Goal: Transaction & Acquisition: Download file/media

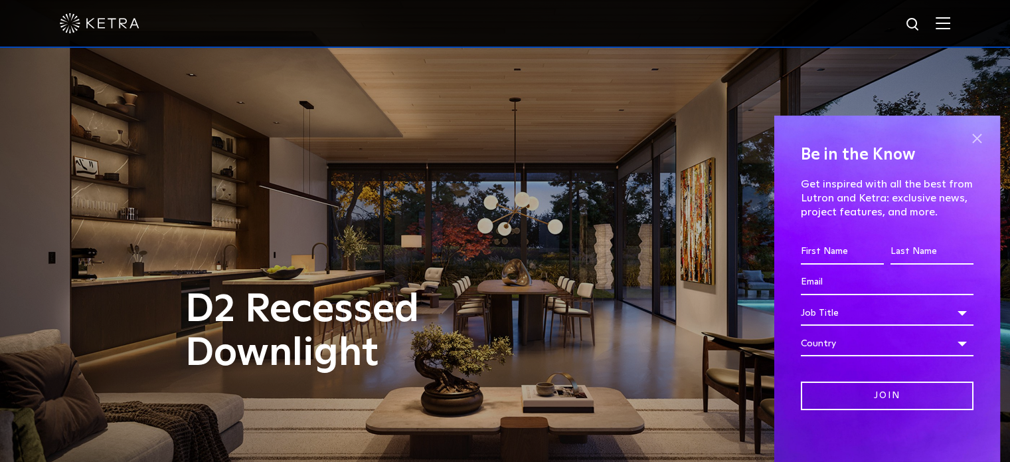
click at [968, 134] on span at bounding box center [977, 139] width 20 height 20
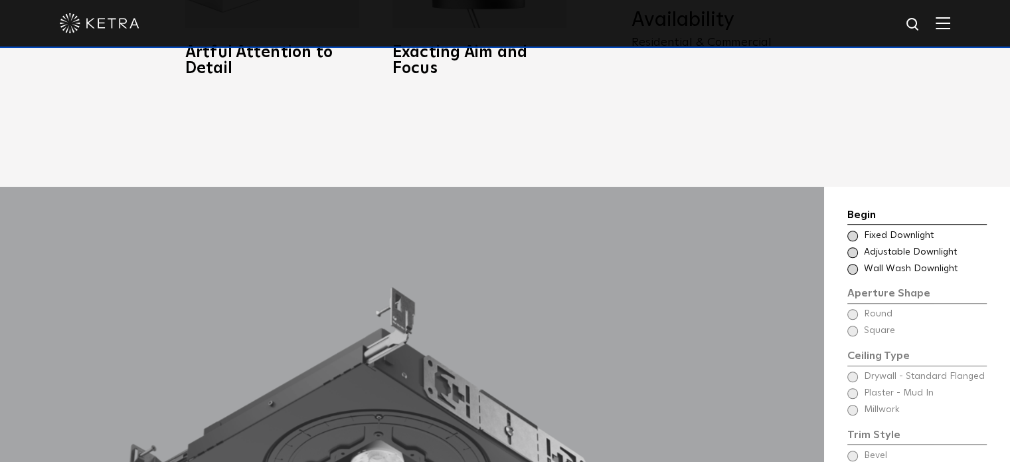
scroll to position [996, 0]
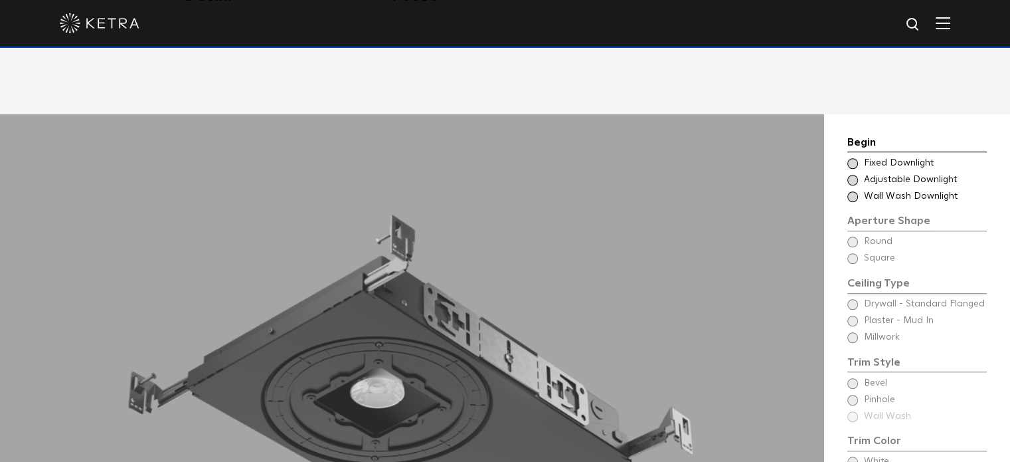
click at [853, 158] on span at bounding box center [853, 163] width 11 height 11
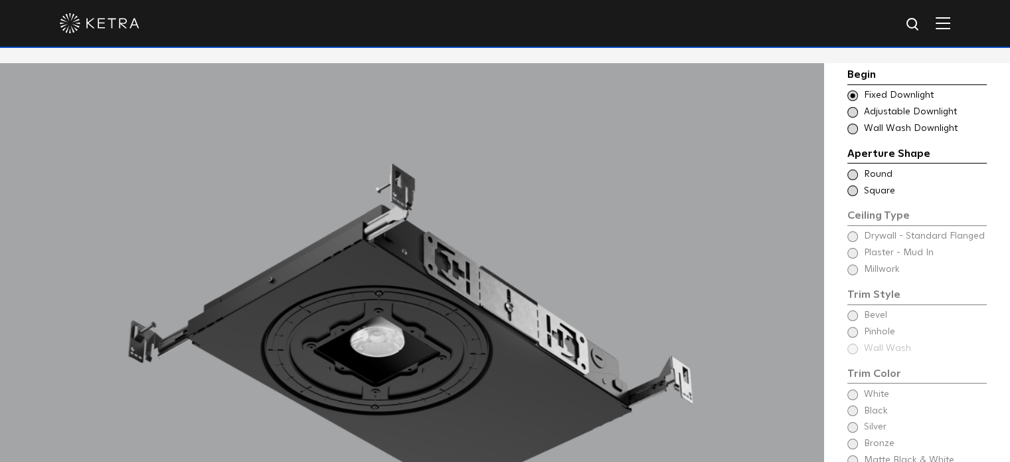
scroll to position [1129, 0]
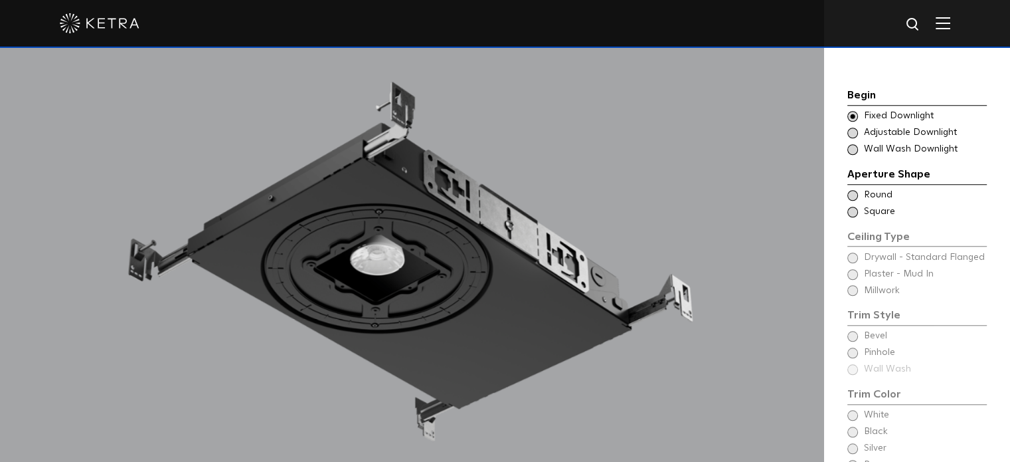
click at [851, 207] on span at bounding box center [853, 212] width 11 height 11
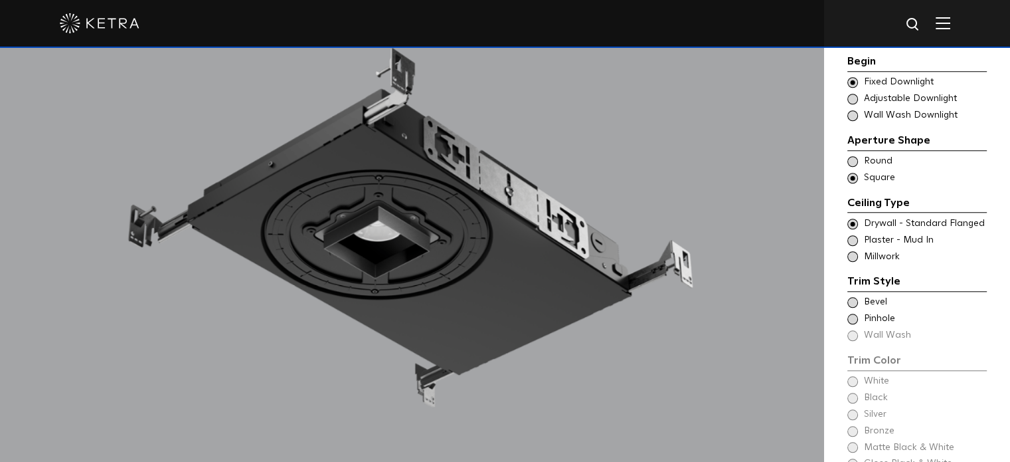
scroll to position [1196, 0]
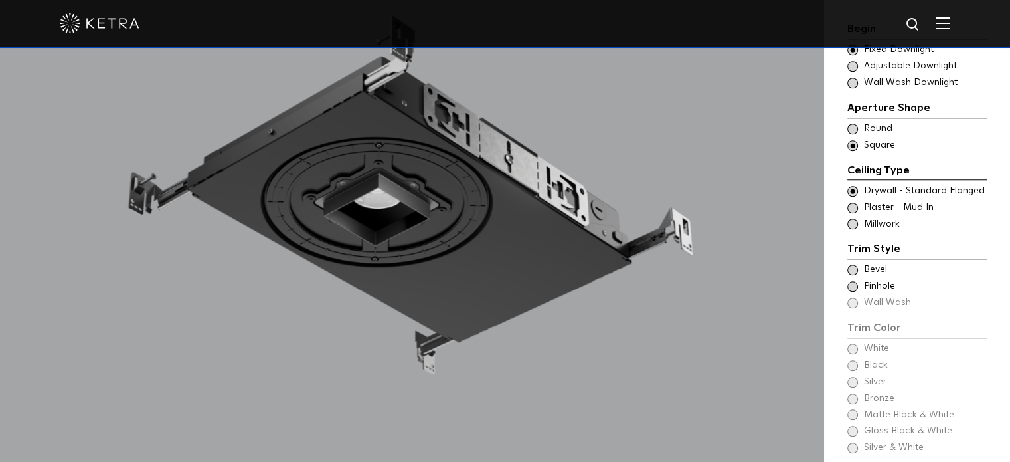
click at [852, 264] on span at bounding box center [853, 269] width 11 height 11
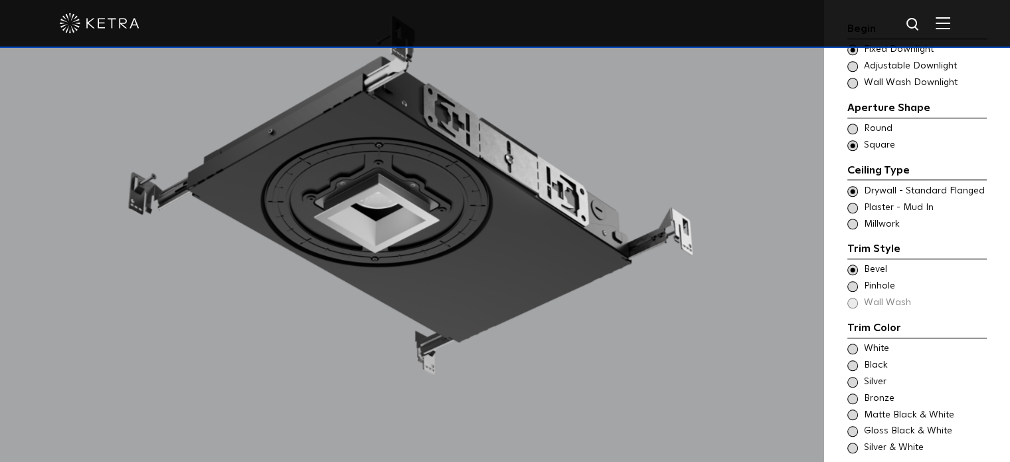
click at [856, 281] on span at bounding box center [853, 286] width 11 height 11
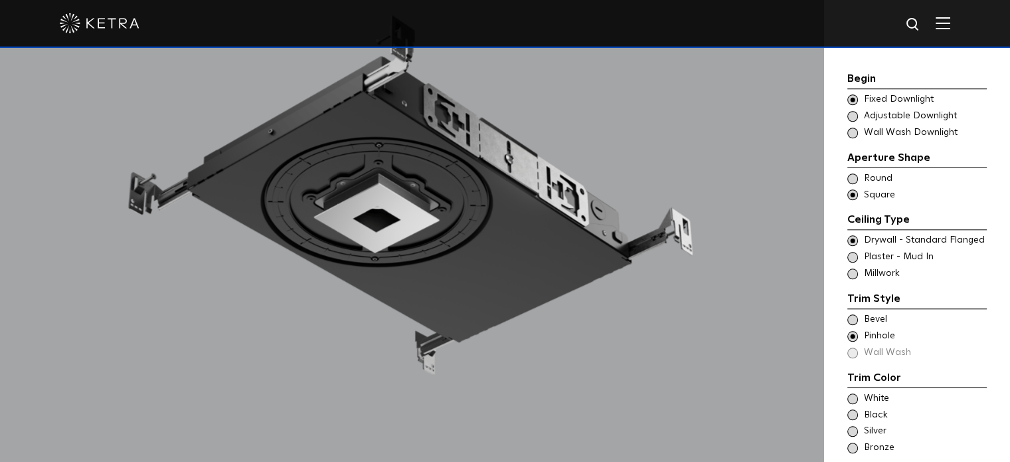
click at [851, 314] on span at bounding box center [853, 319] width 11 height 11
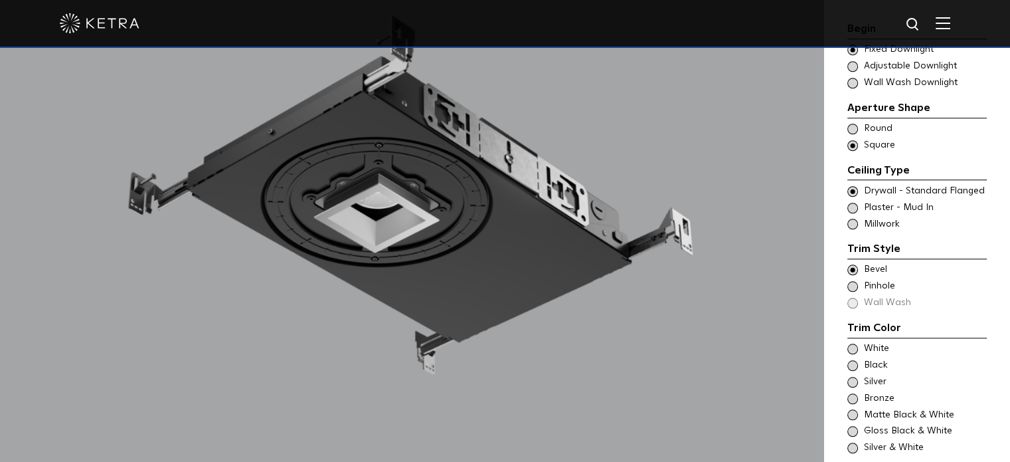
click at [853, 203] on span at bounding box center [853, 208] width 11 height 11
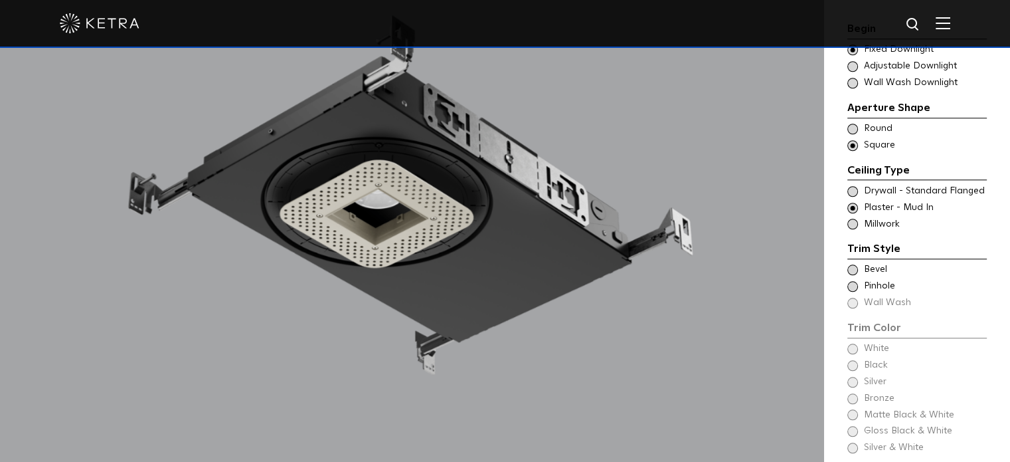
click at [854, 264] on span at bounding box center [853, 269] width 11 height 11
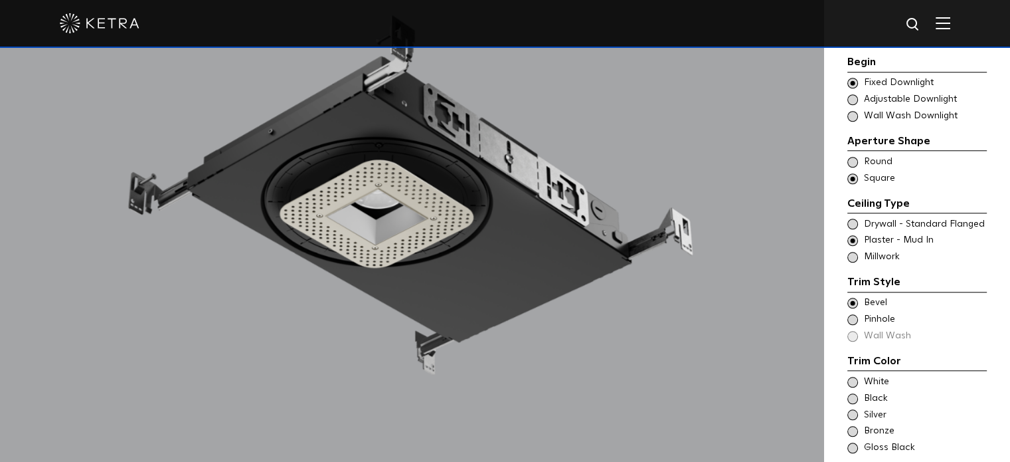
click at [846, 302] on div "Begin Choose Aperture Shape Fixed Downlight Choose Aperture Shape Adjustable Do…" at bounding box center [917, 208] width 186 height 586
click at [852, 314] on span at bounding box center [853, 319] width 11 height 11
click at [854, 298] on span at bounding box center [853, 303] width 11 height 11
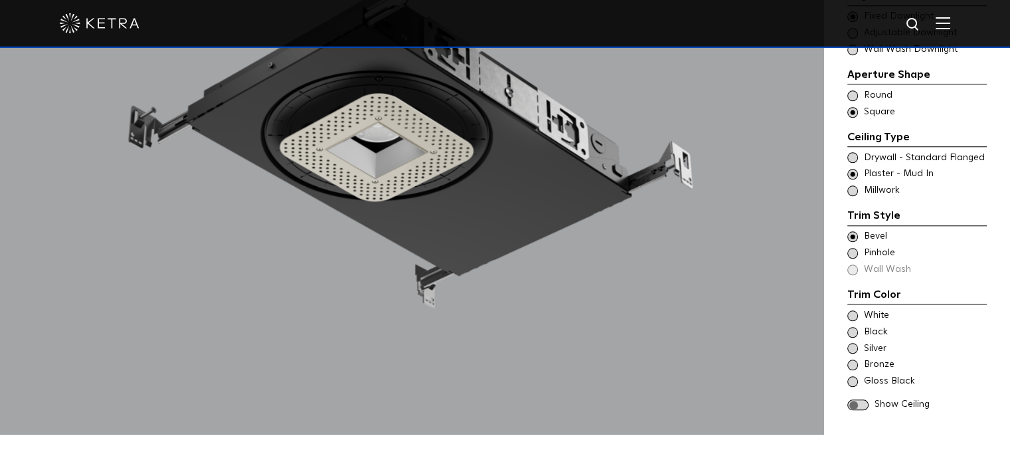
scroll to position [1329, 0]
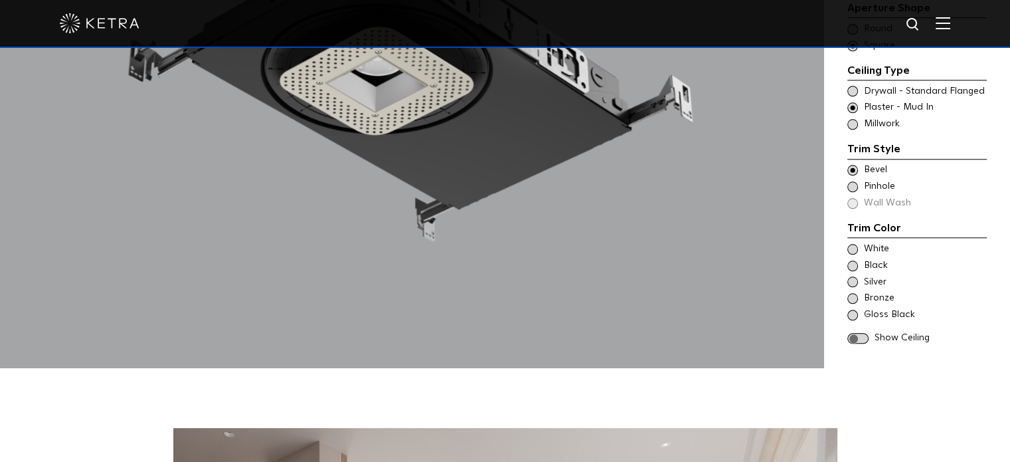
click at [852, 244] on span at bounding box center [853, 249] width 11 height 11
click at [852, 260] on span at bounding box center [853, 265] width 11 height 11
click at [858, 308] on div "Gloss Black" at bounding box center [917, 314] width 139 height 13
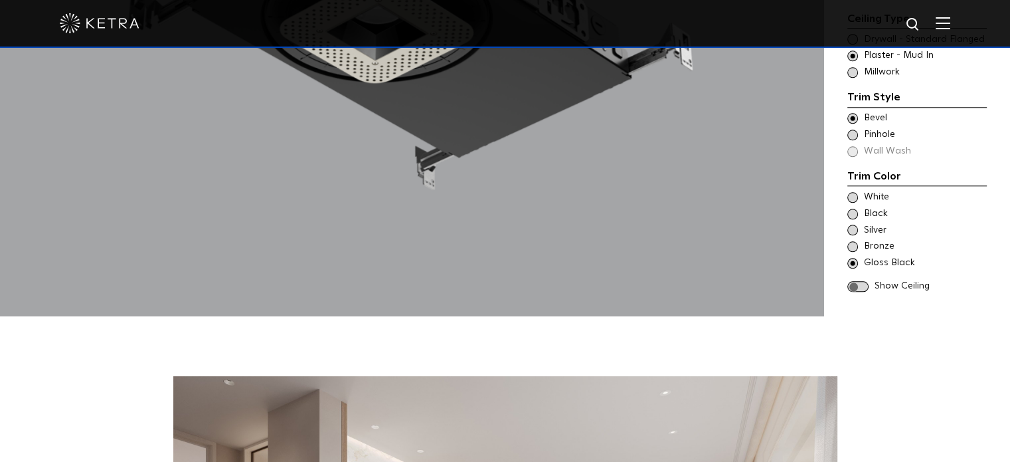
scroll to position [1461, 0]
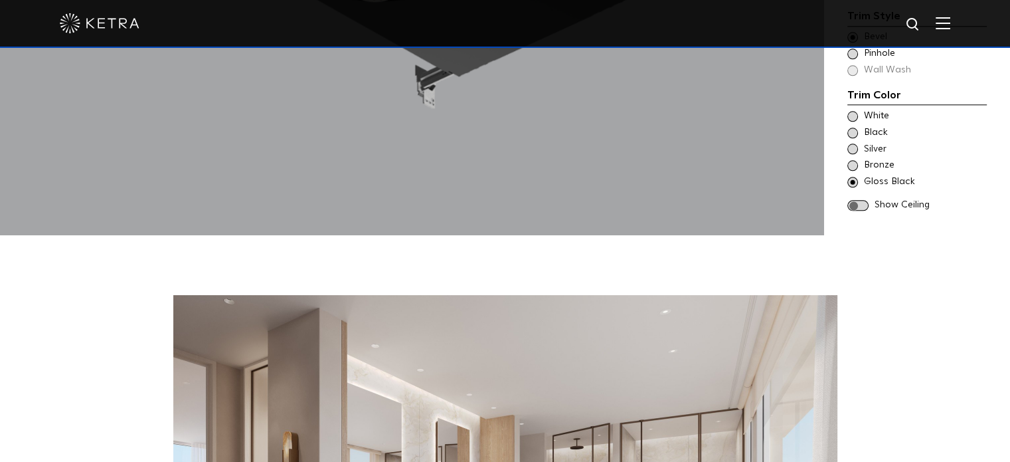
click at [861, 200] on span at bounding box center [858, 205] width 21 height 11
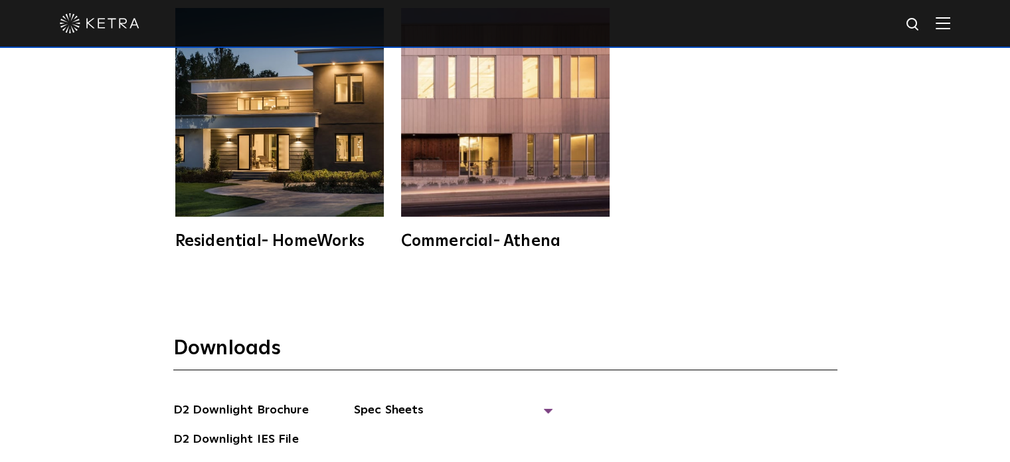
scroll to position [3521, 0]
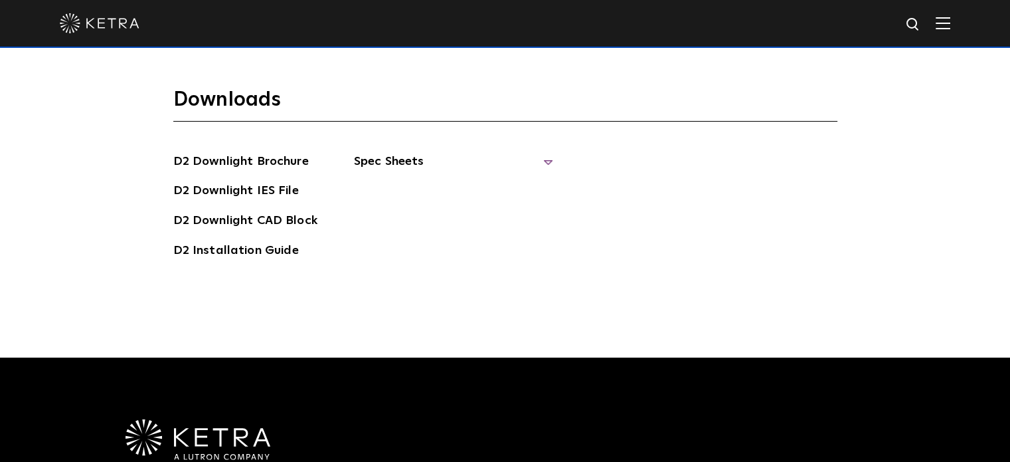
click at [391, 152] on span "Spec Sheets" at bounding box center [453, 166] width 199 height 29
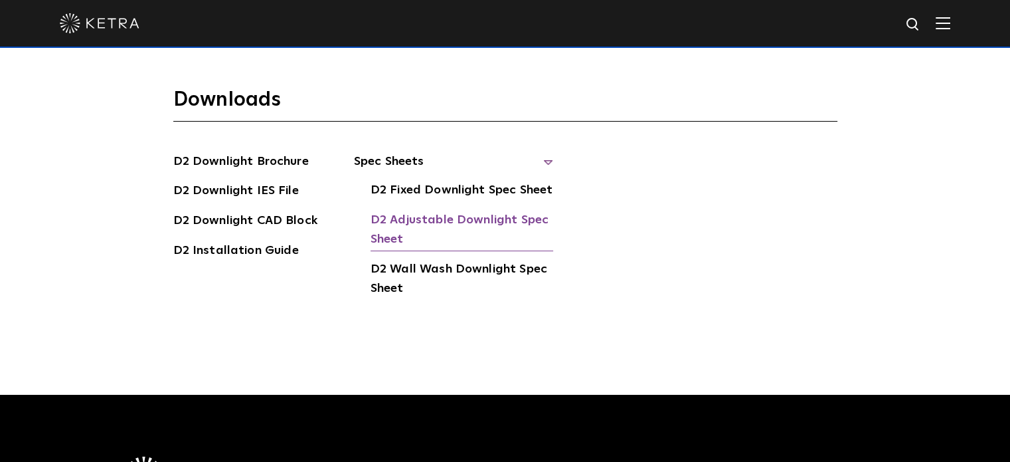
click at [444, 211] on link "D2 Adjustable Downlight Spec Sheet" at bounding box center [462, 231] width 183 height 41
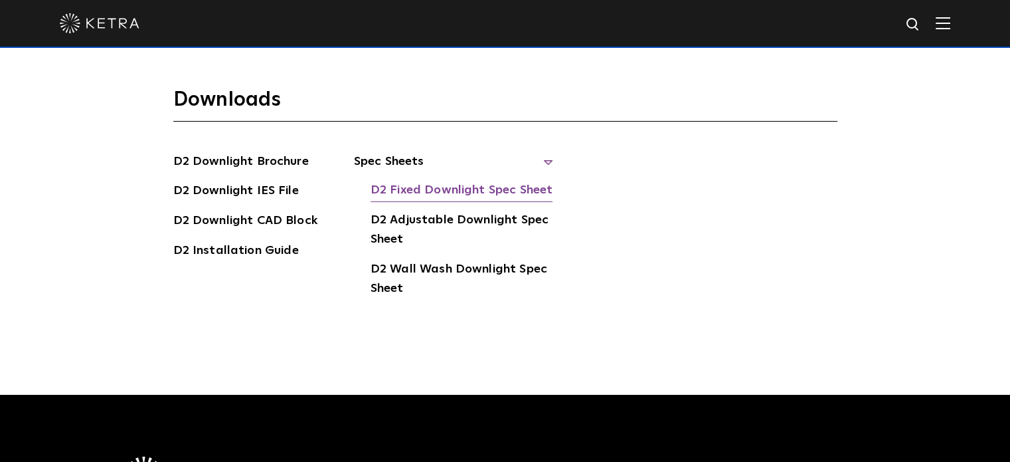
click at [494, 181] on link "D2 Fixed Downlight Spec Sheet" at bounding box center [462, 191] width 182 height 21
